Goal: Information Seeking & Learning: Find contact information

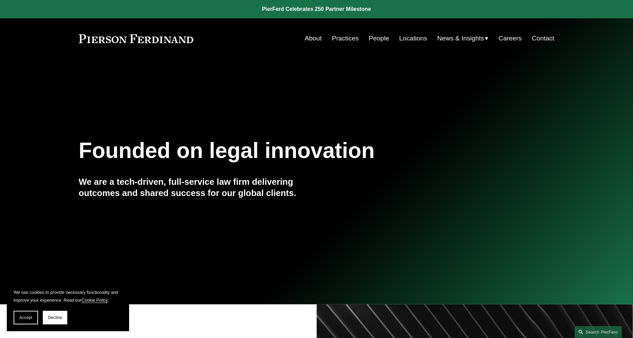
click at [380, 41] on link "People" at bounding box center [379, 38] width 20 height 13
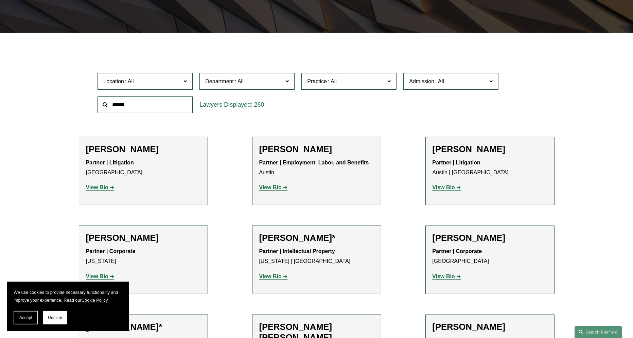
scroll to position [306, 0]
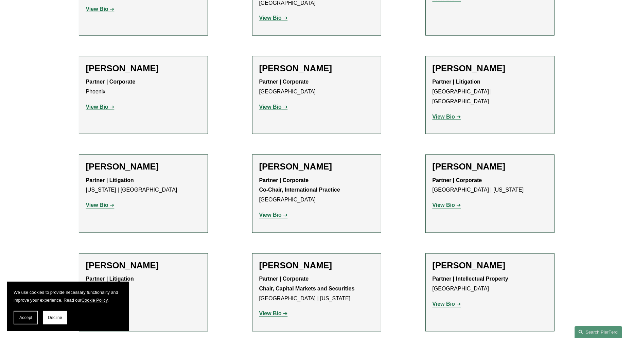
drag, startPoint x: 600, startPoint y: 175, endPoint x: 605, endPoint y: 303, distance: 128.5
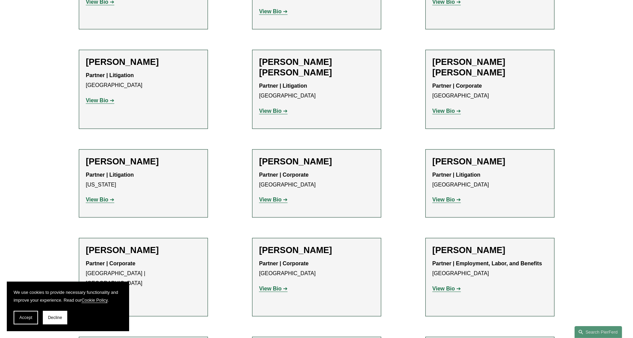
scroll to position [5002, 0]
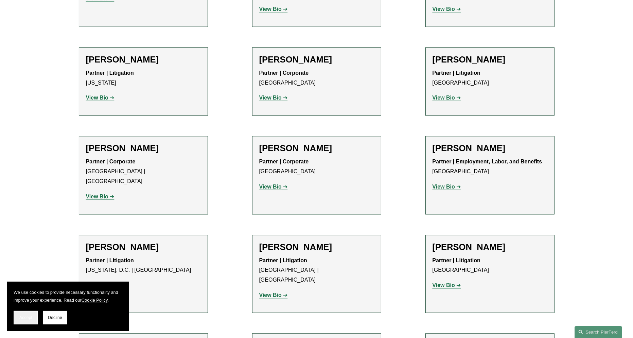
click at [19, 318] on span "Accept" at bounding box center [25, 317] width 13 height 5
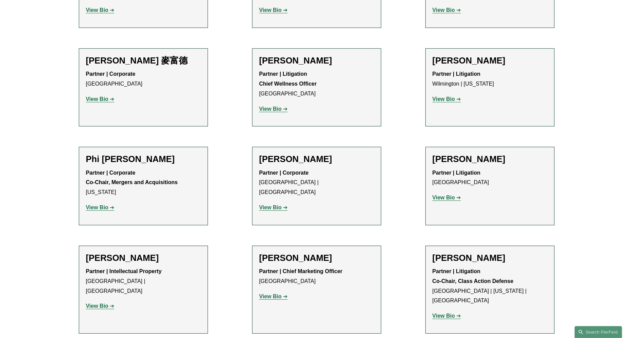
scroll to position [5580, 0]
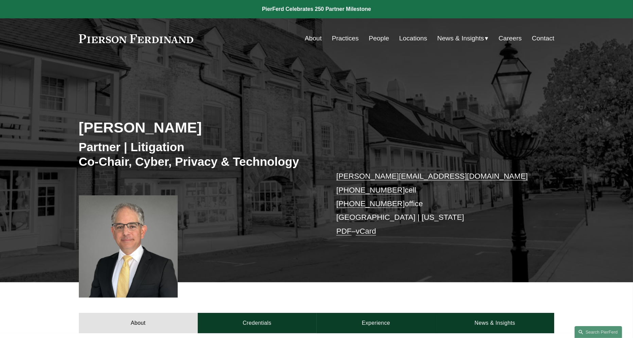
scroll to position [34, 0]
